Goal: Transaction & Acquisition: Book appointment/travel/reservation

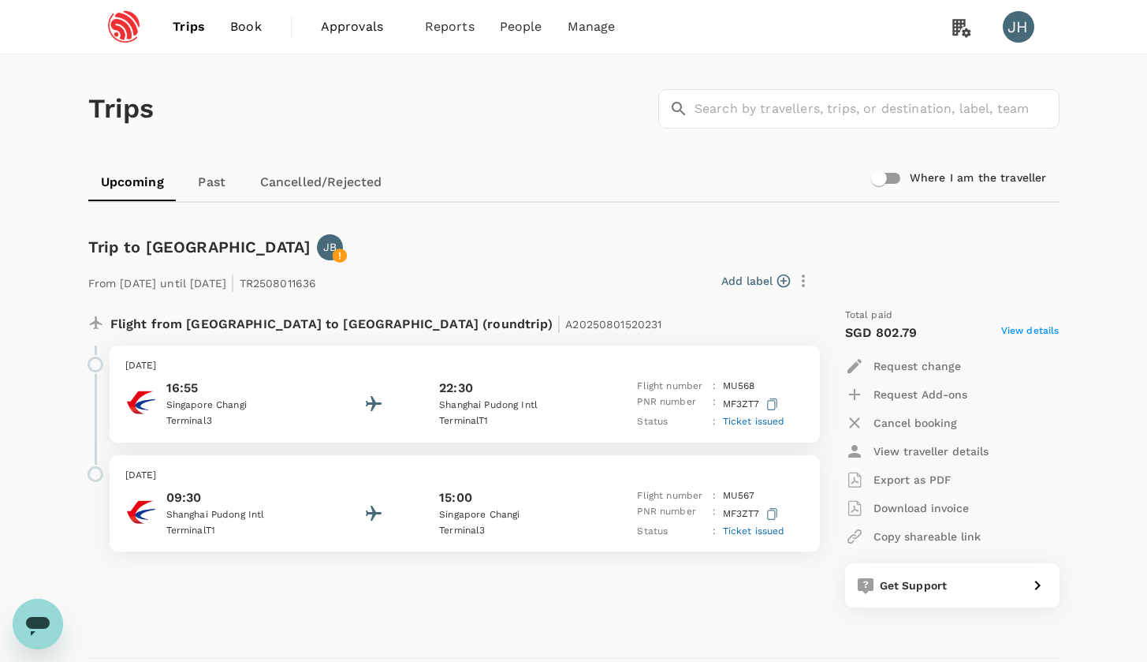
click at [233, 31] on span "Book" at bounding box center [246, 26] width 32 height 19
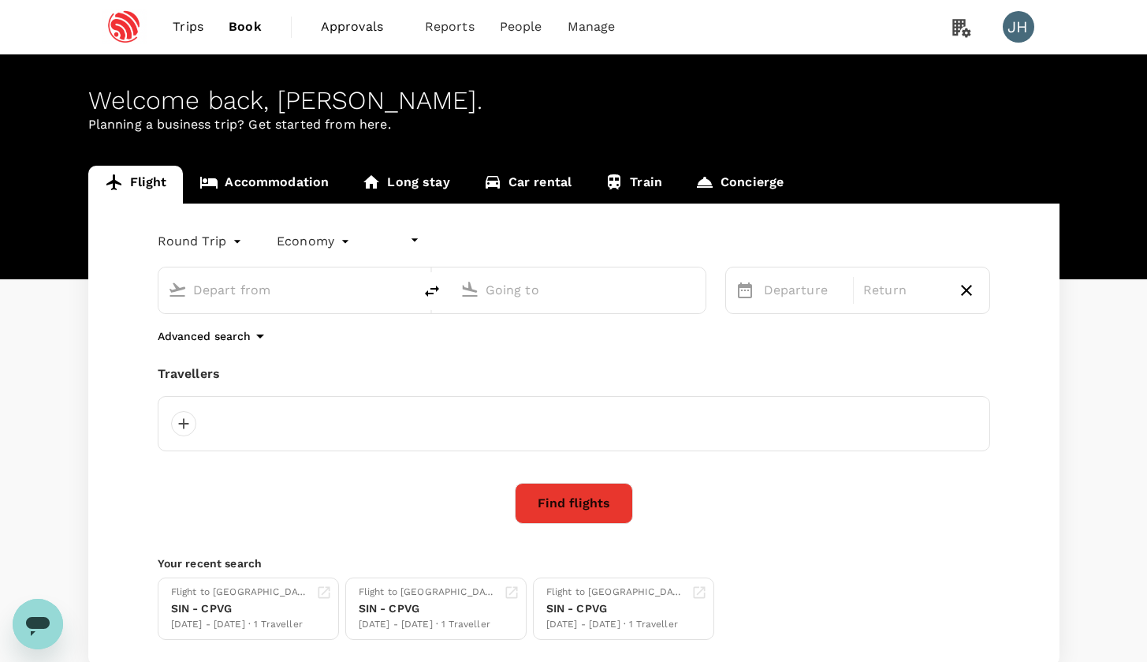
type input "undefined, undefined (any)"
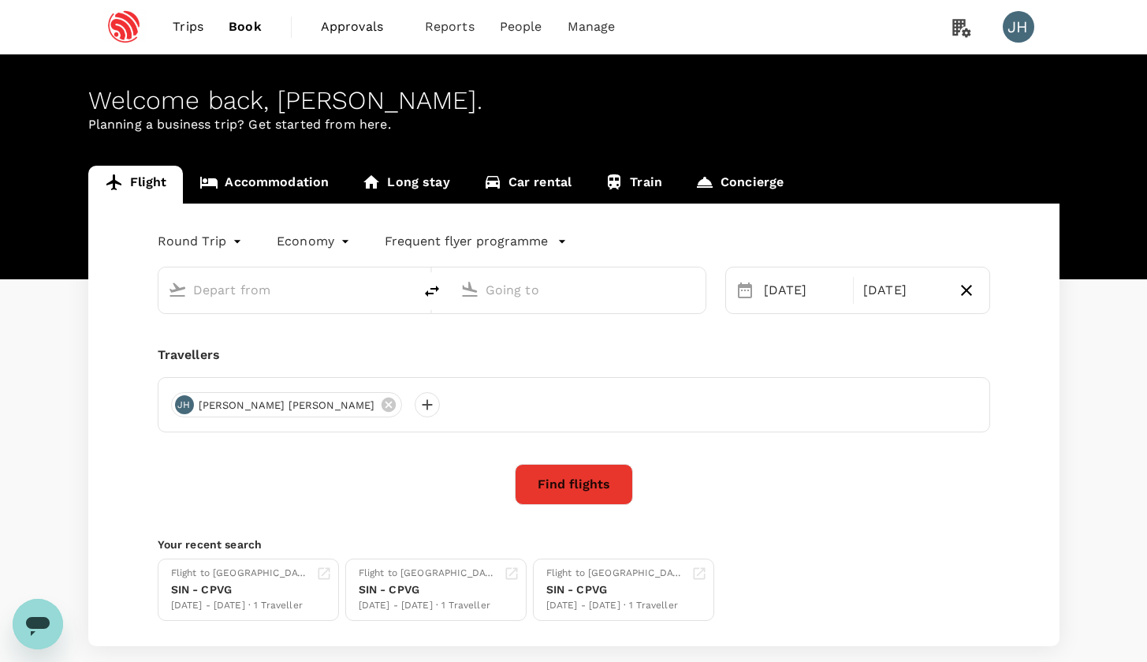
click at [280, 295] on input "text" at bounding box center [286, 290] width 187 height 24
type input "Singapore Changi (SIN)"
type input "[GEOGRAPHIC_DATA], [GEOGRAPHIC_DATA] (any)"
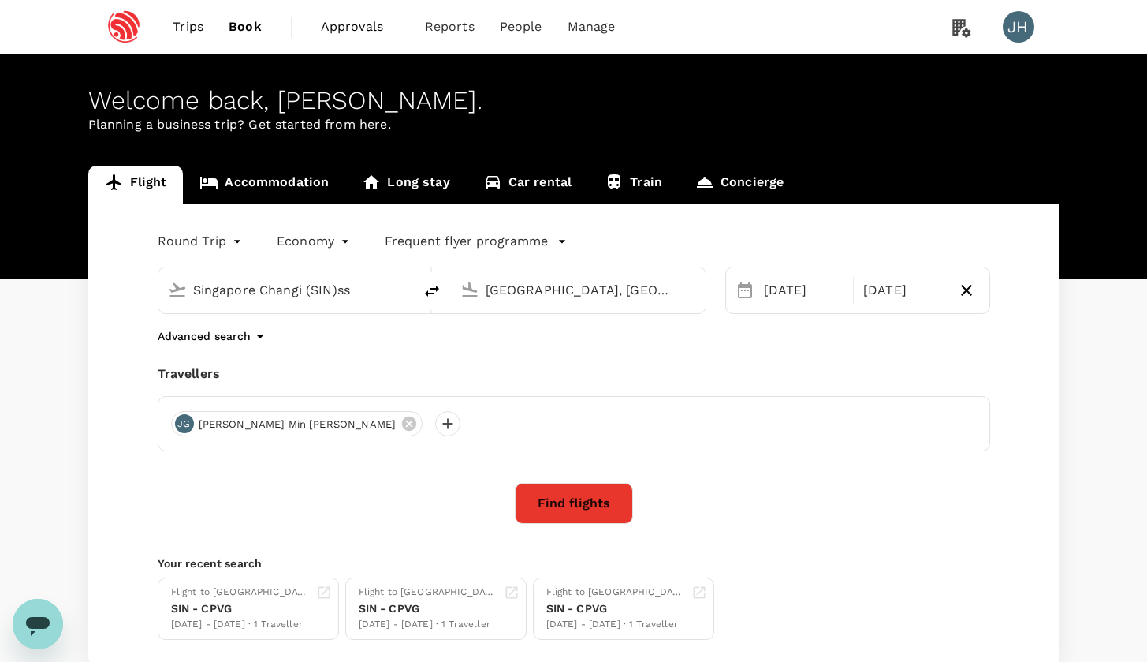
type input "Singapore Changi (SIN)ssi"
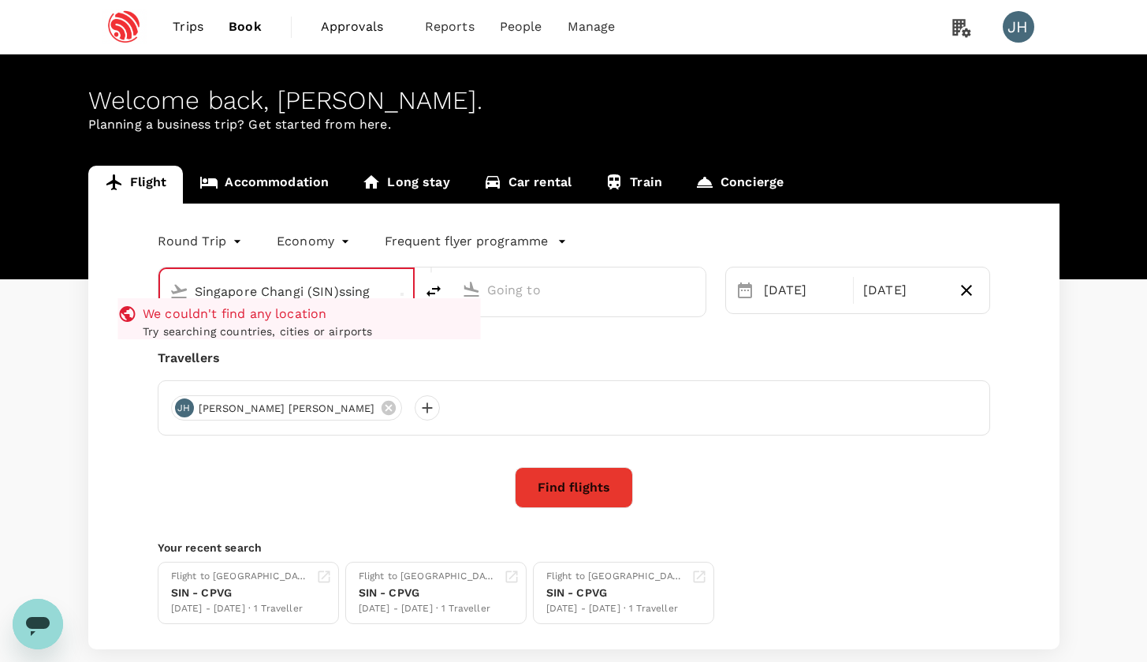
type input "Singapore Changi (SIN)"
type input "[GEOGRAPHIC_DATA], [GEOGRAPHIC_DATA] (any)"
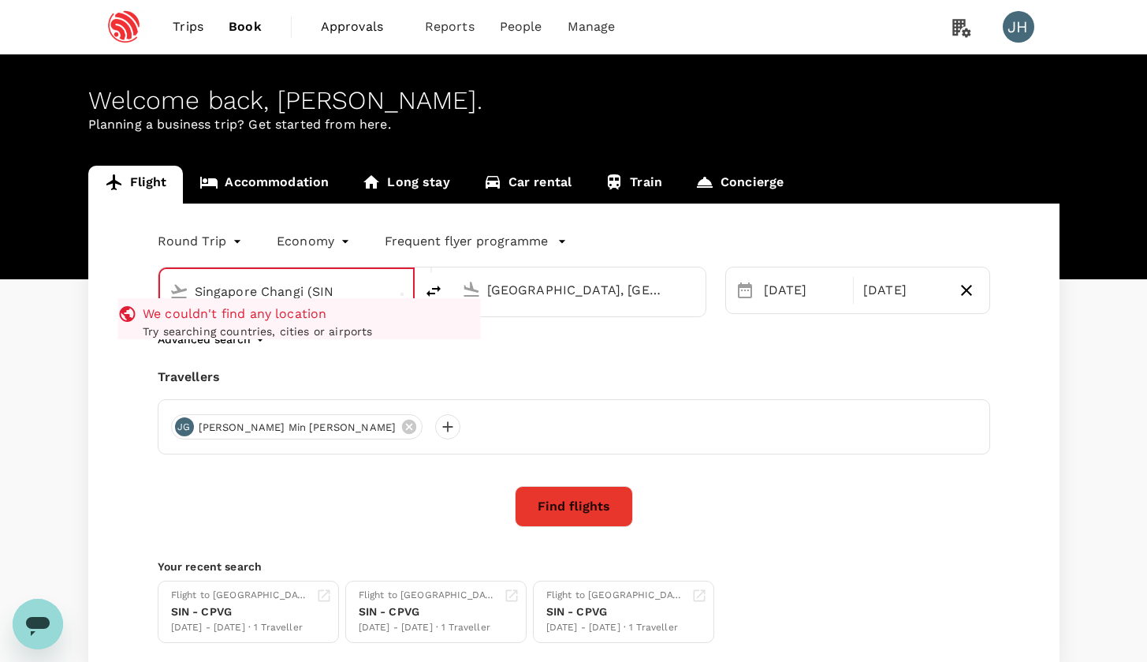
type input "Singapore Changi (SIN)"
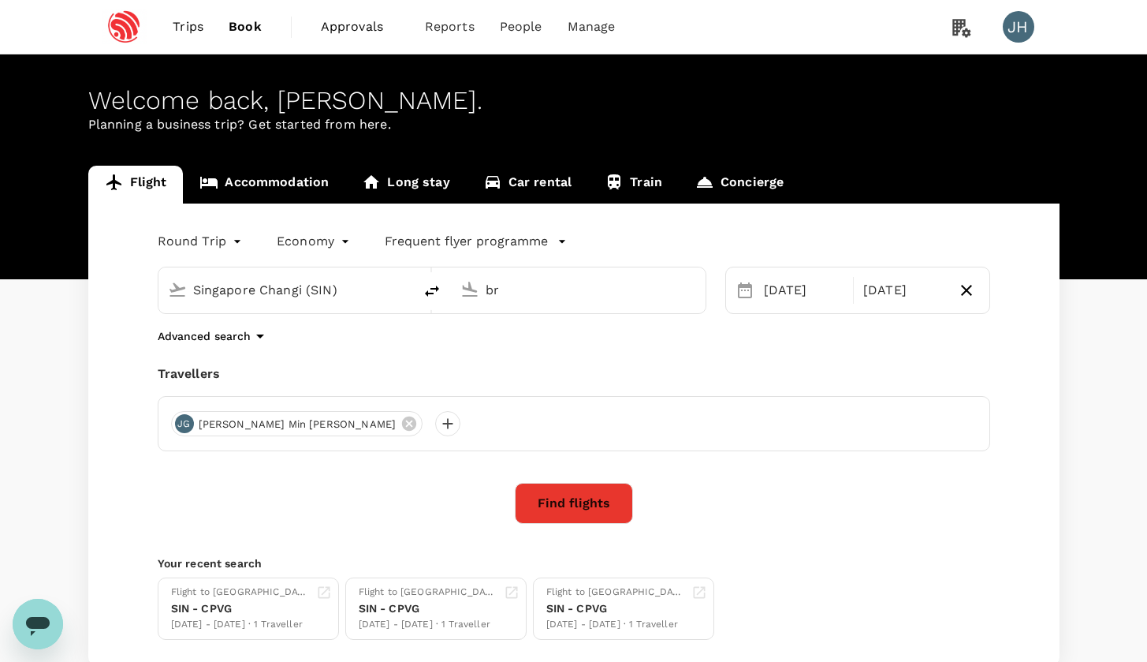
type input "b"
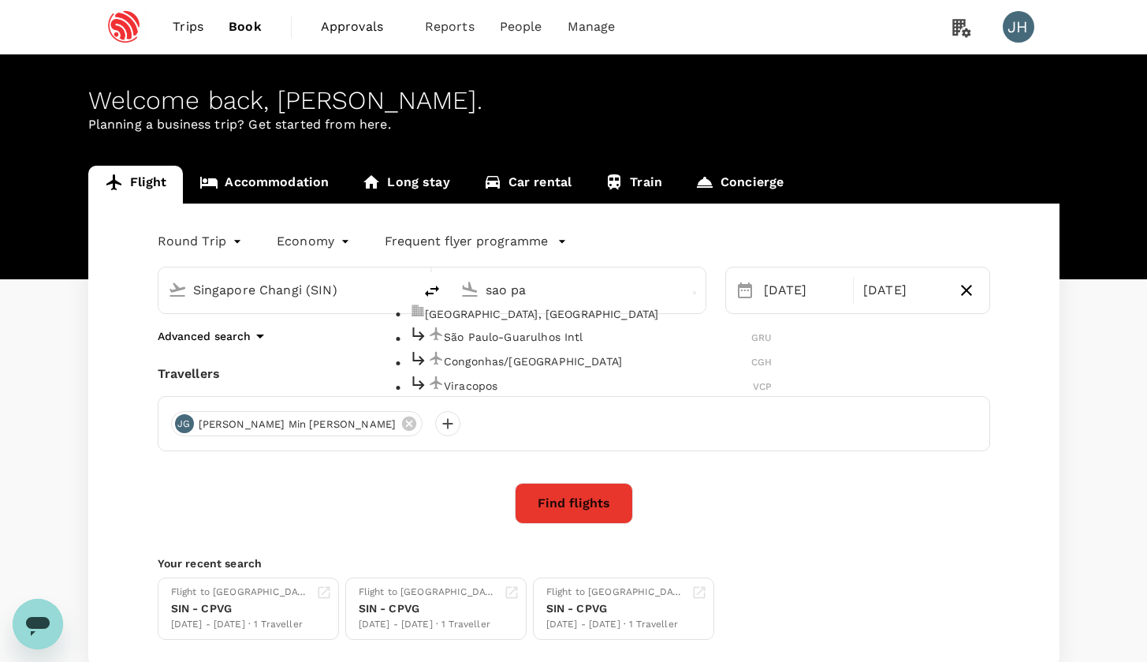
click at [480, 322] on p "[GEOGRAPHIC_DATA], [GEOGRAPHIC_DATA]" at bounding box center [598, 314] width 347 height 16
type input "[GEOGRAPHIC_DATA], [GEOGRAPHIC_DATA] (any)"
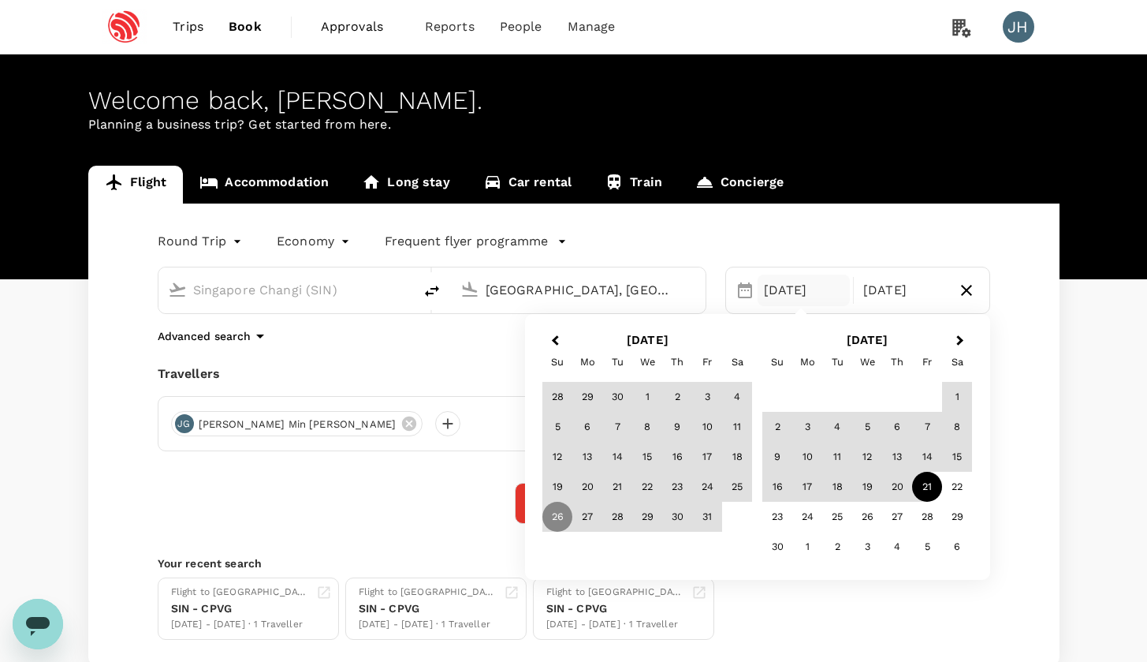
click at [225, 234] on body "Trips Book Approvals 0 Reports People Manage JH Welcome back , [PERSON_NAME] . …" at bounding box center [573, 382] width 1147 height 764
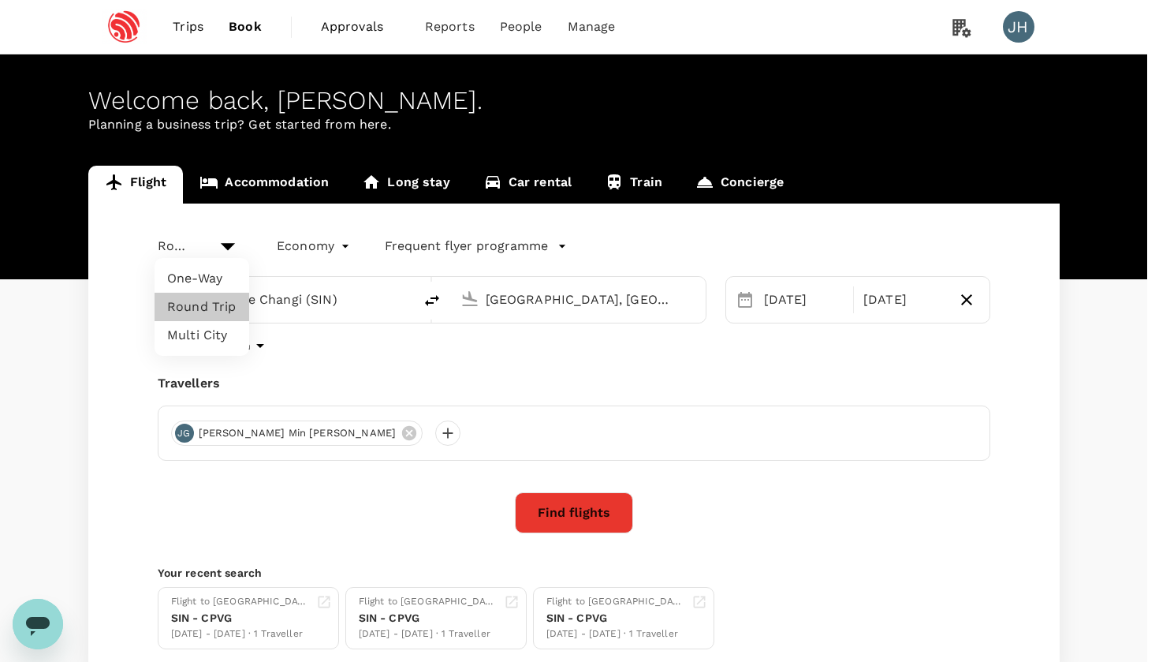
drag, startPoint x: 218, startPoint y: 293, endPoint x: 215, endPoint y: 279, distance: 13.6
click at [215, 279] on ul "One-Way Round Trip Multi City" at bounding box center [202, 307] width 95 height 98
click at [215, 279] on li "One-Way" at bounding box center [202, 278] width 95 height 28
type input "oneway"
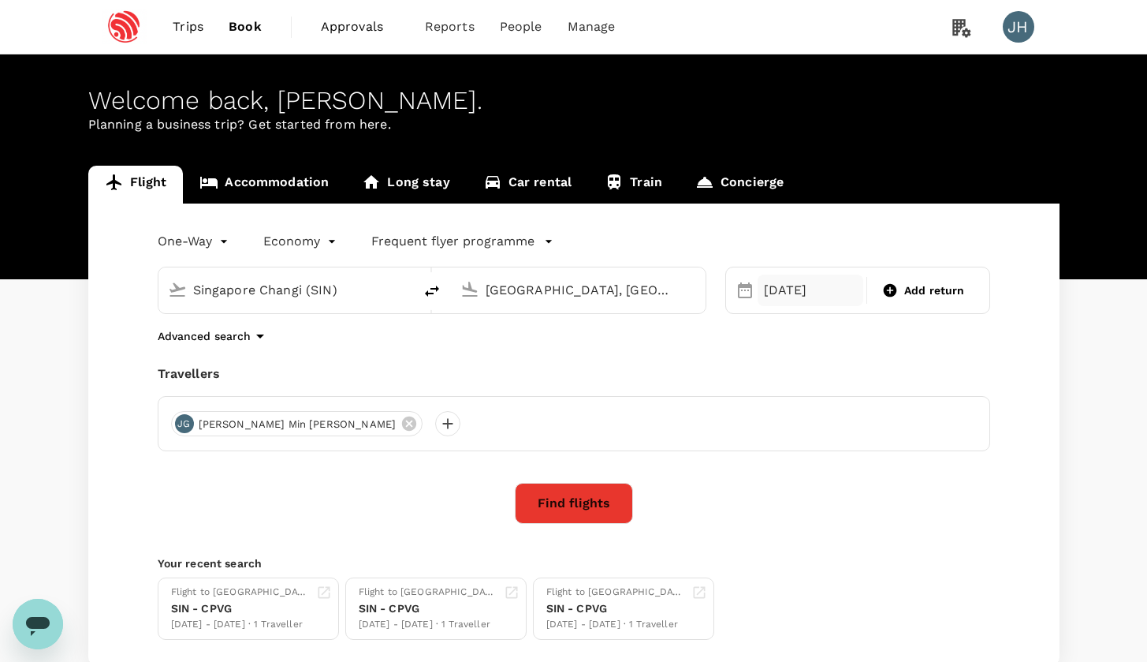
click at [780, 284] on div "[DATE]" at bounding box center [811, 290] width 106 height 32
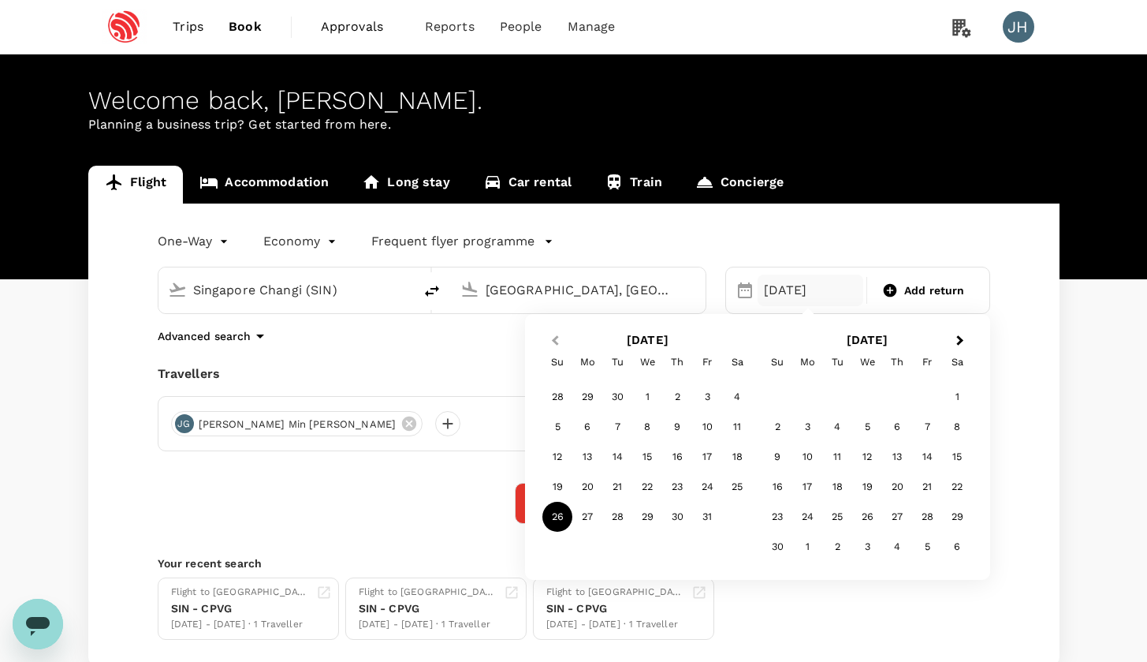
click at [552, 336] on button "Previous Month" at bounding box center [553, 341] width 25 height 25
click at [738, 459] on div "16" at bounding box center [737, 457] width 30 height 30
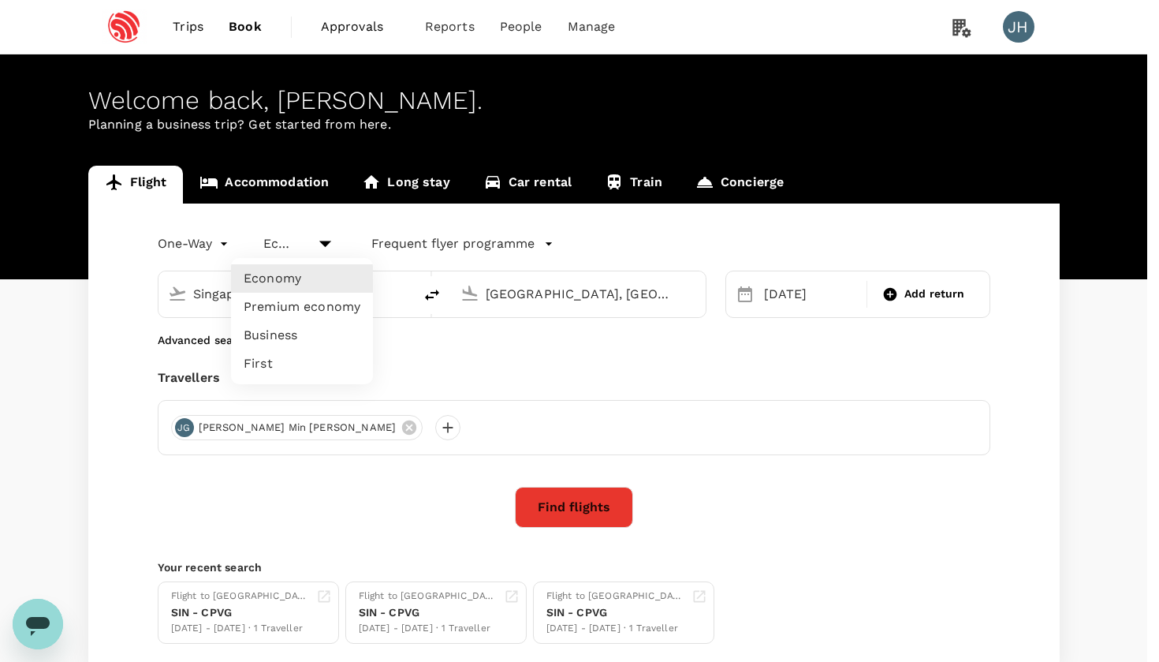
click at [300, 233] on body "Trips Book Approvals 0 Reports People Manage JH Welcome back , [PERSON_NAME] . …" at bounding box center [579, 384] width 1159 height 768
click at [294, 310] on li "Premium economy" at bounding box center [302, 307] width 142 height 28
type input "premium-economy"
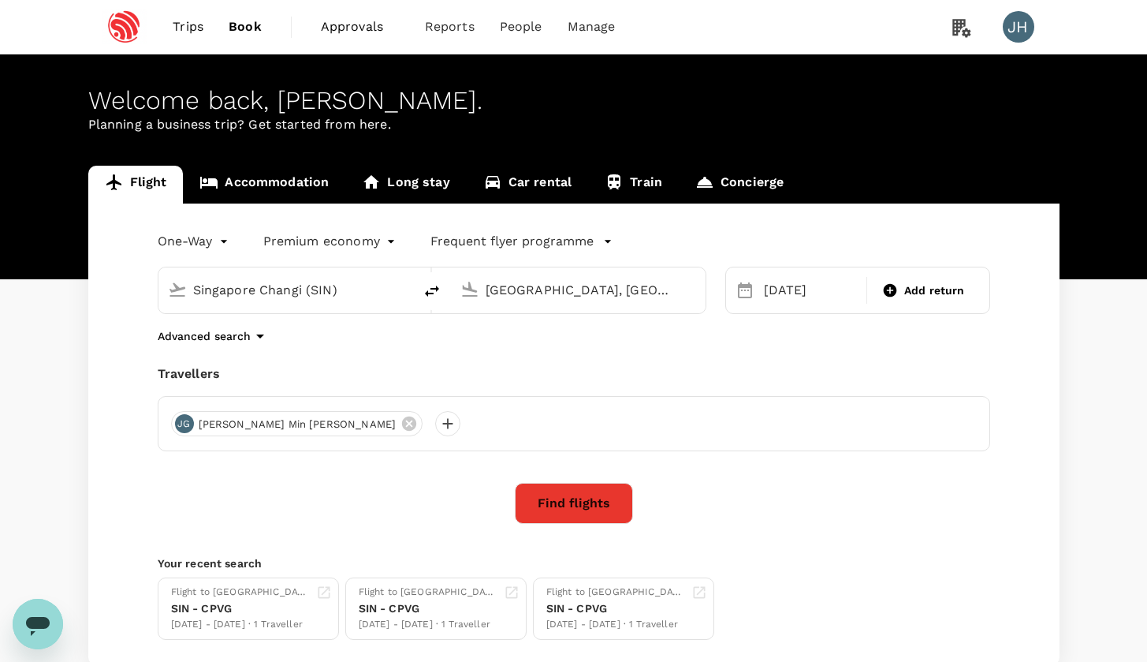
click at [529, 495] on button "Find flights" at bounding box center [574, 503] width 118 height 41
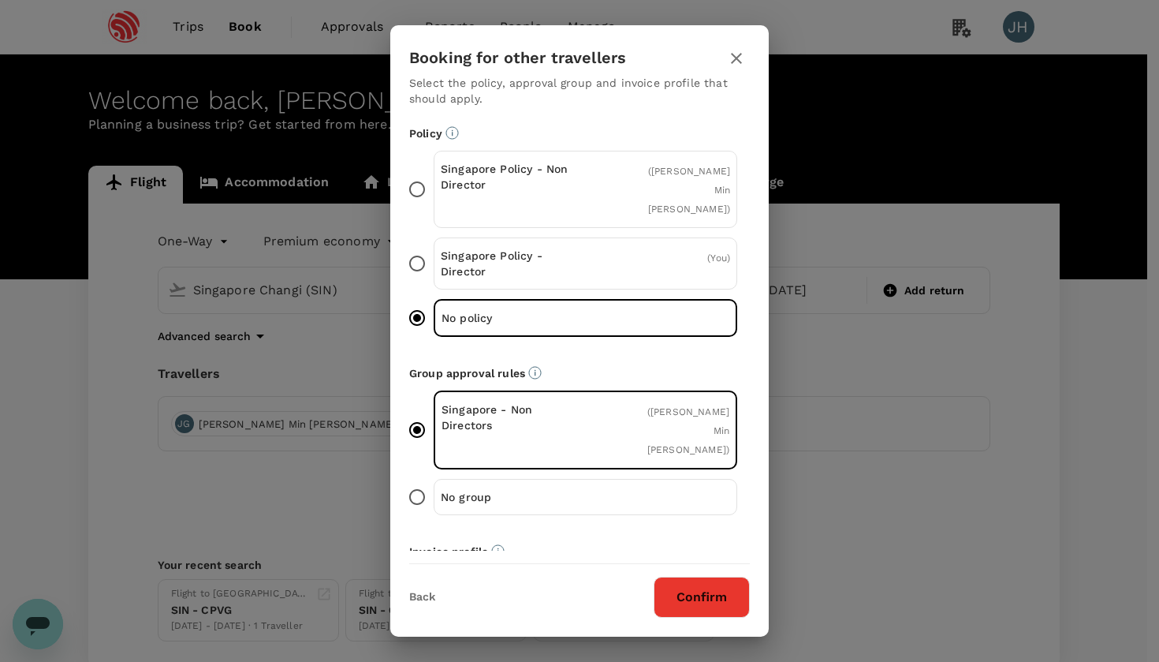
click at [456, 181] on p "Singapore Policy - Non Director" at bounding box center [513, 177] width 145 height 32
click at [434, 181] on input "Singapore Policy - Non Director ( [PERSON_NAME] Min [PERSON_NAME] )" at bounding box center [417, 189] width 33 height 33
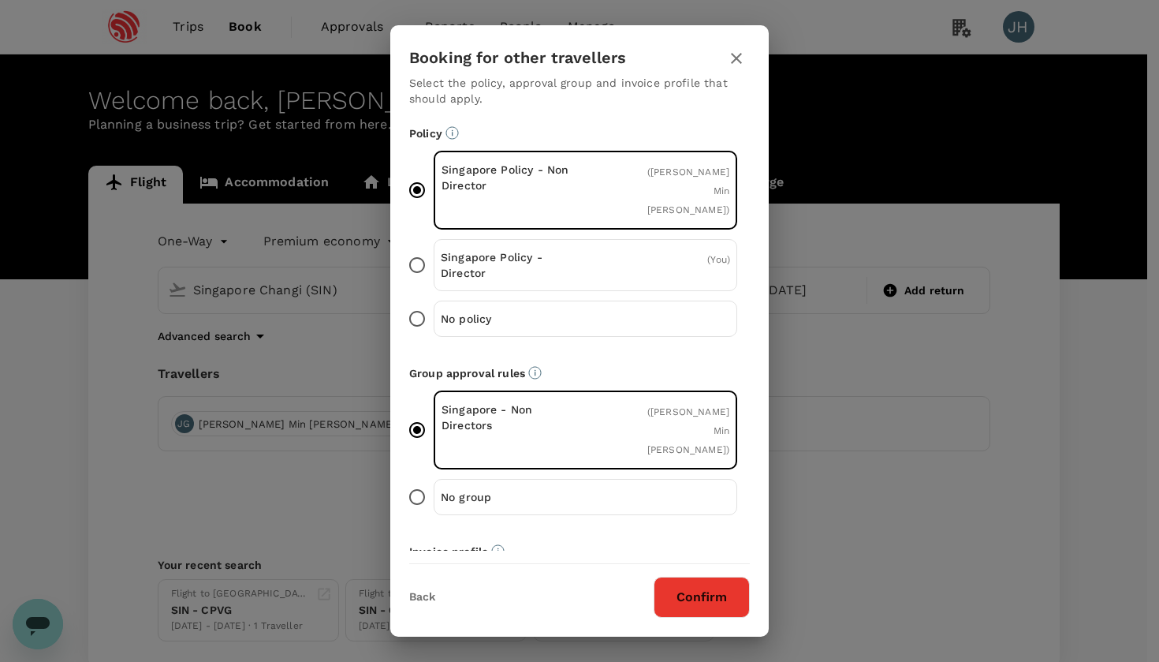
click at [677, 606] on button "Confirm" at bounding box center [702, 597] width 96 height 41
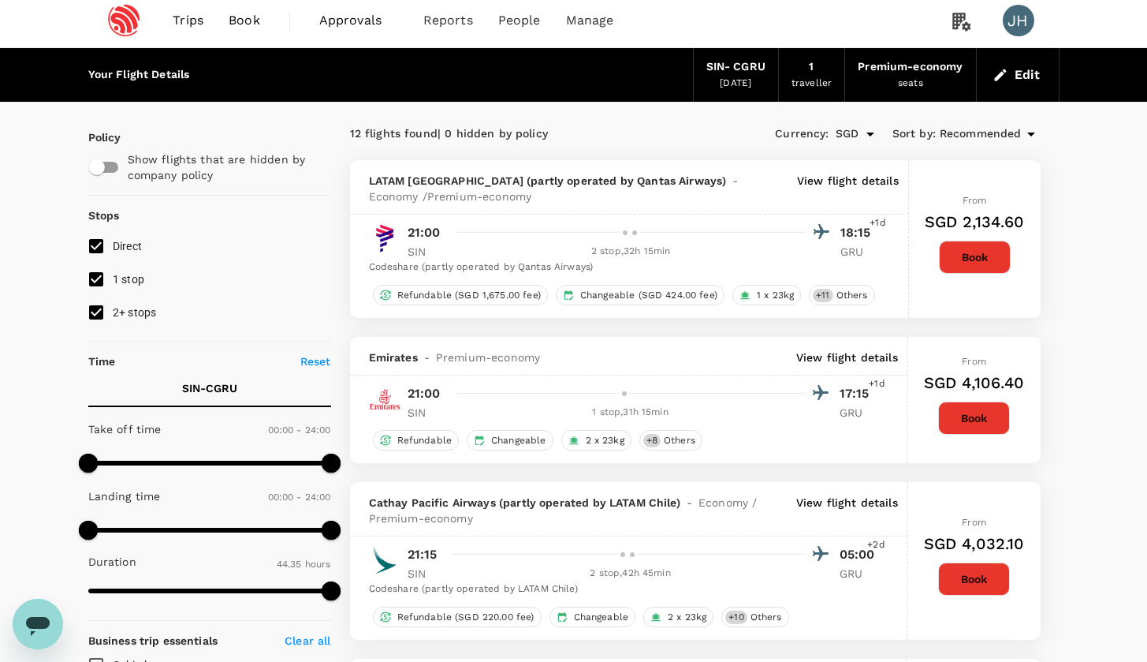
scroll to position [11, 0]
